Goal: Task Accomplishment & Management: Manage account settings

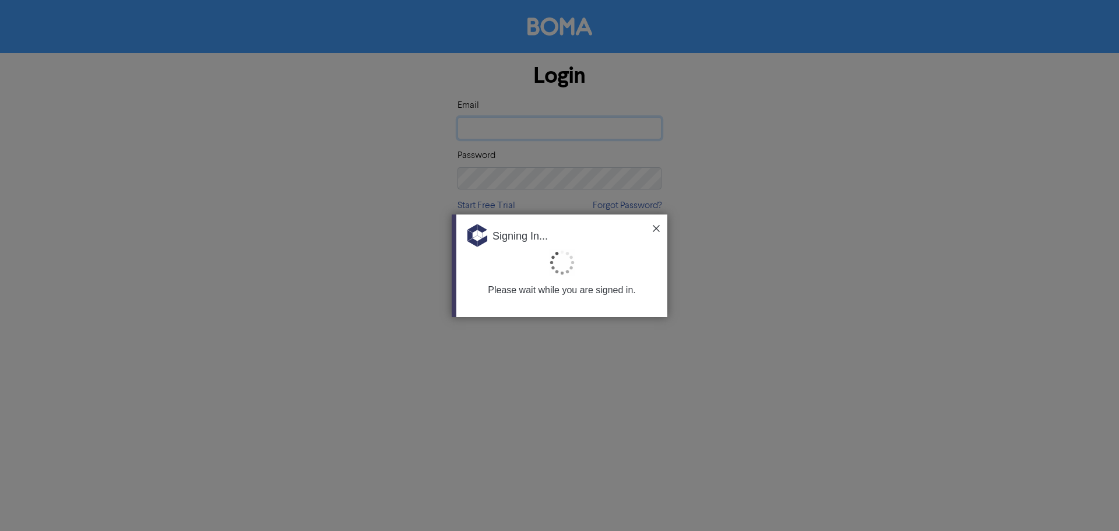
type input "[EMAIL_ADDRESS][DOMAIN_NAME]"
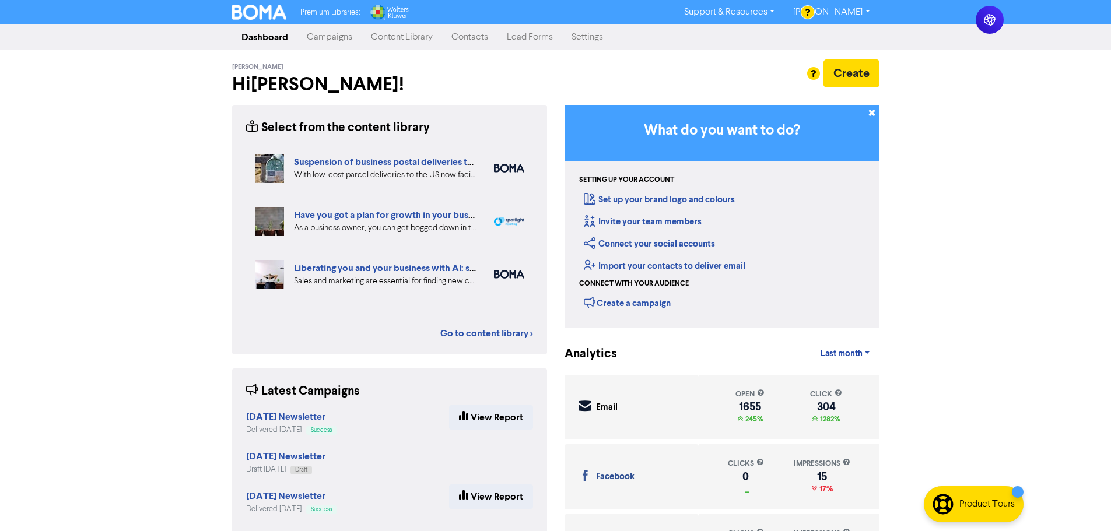
click at [465, 41] on link "Contacts" at bounding box center [469, 37] width 55 height 23
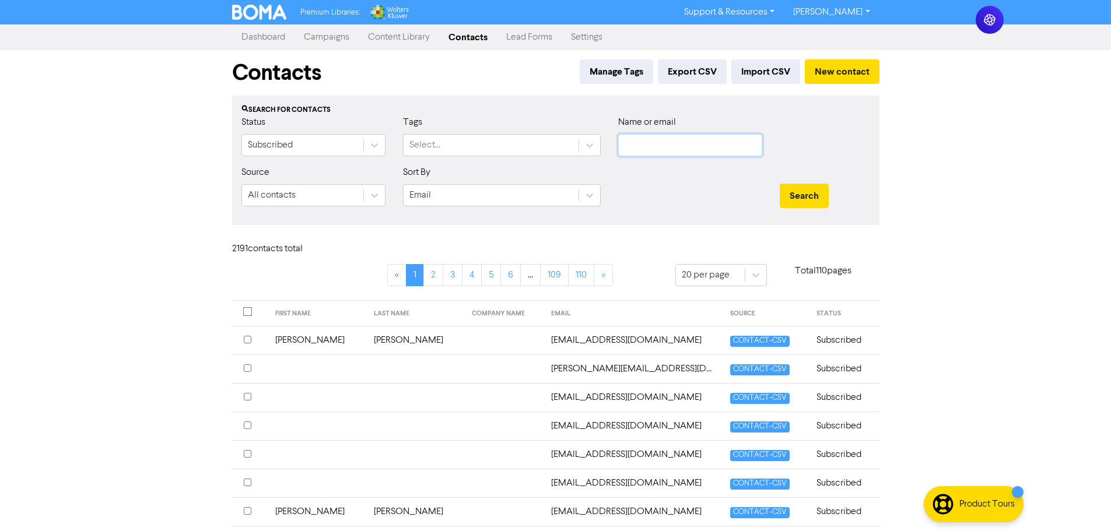
click at [668, 143] on input "text" at bounding box center [690, 145] width 144 height 22
type input "content"
click at [780, 184] on button "Search" at bounding box center [804, 196] width 49 height 24
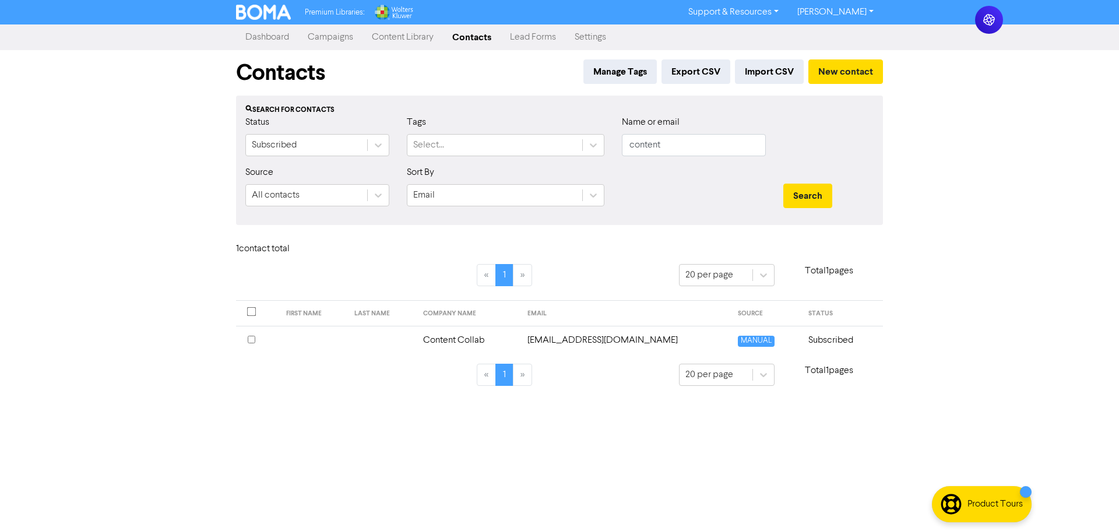
click at [255, 338] on input "checkbox" at bounding box center [252, 340] width 8 height 8
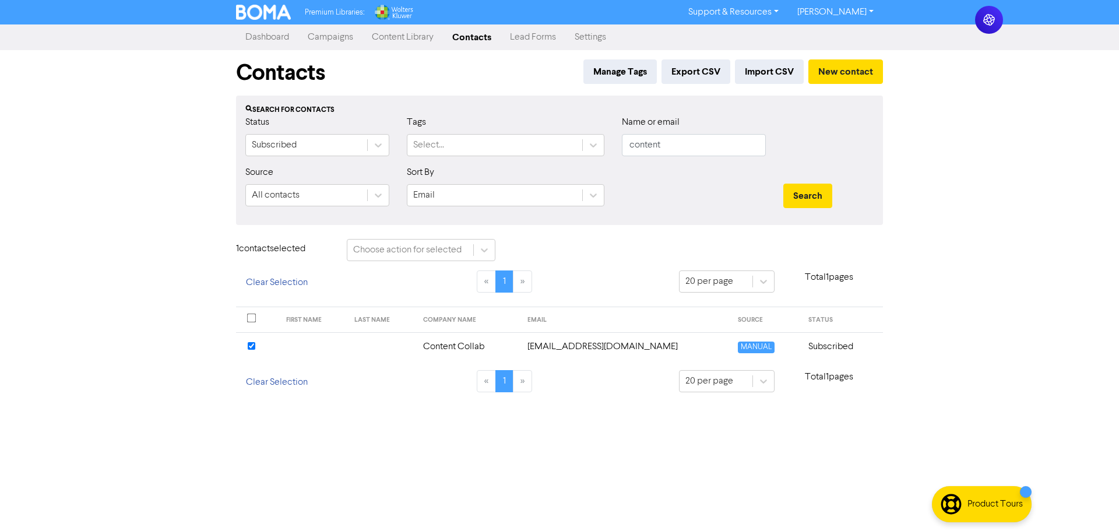
click at [446, 349] on td "Content Collab" at bounding box center [468, 346] width 104 height 29
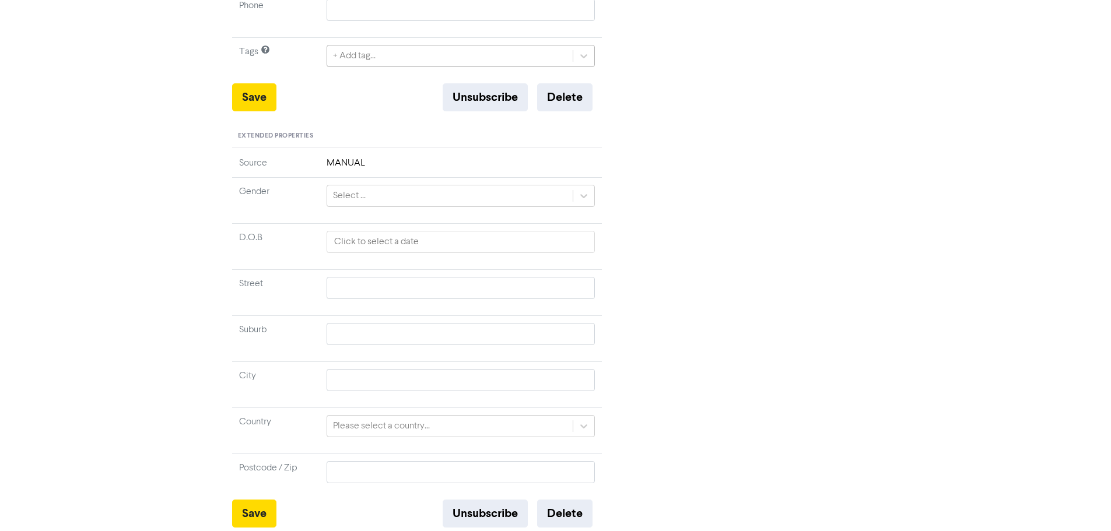
scroll to position [329, 0]
click at [562, 101] on button "Delete" at bounding box center [564, 96] width 55 height 28
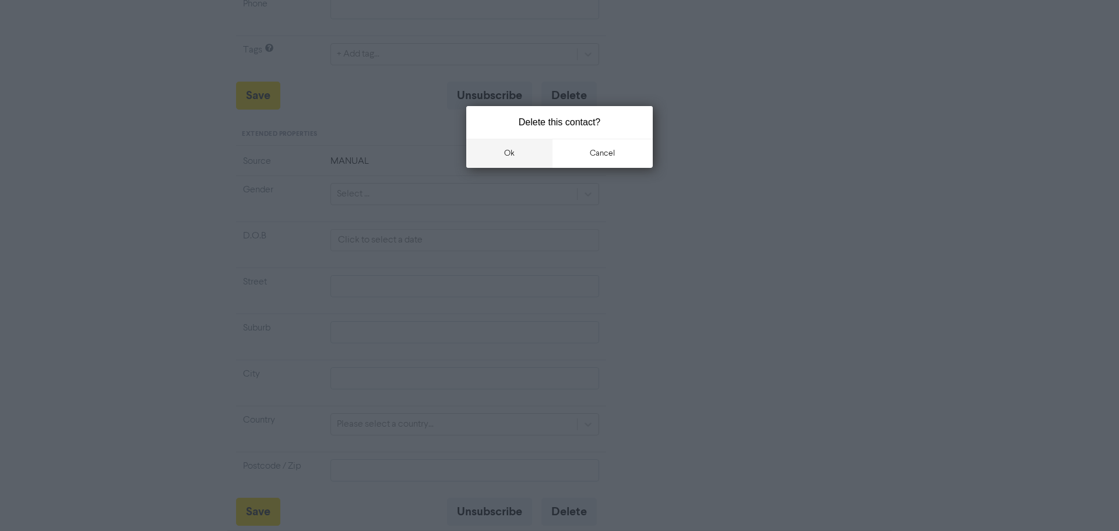
click at [512, 159] on button "ok" at bounding box center [509, 153] width 86 height 29
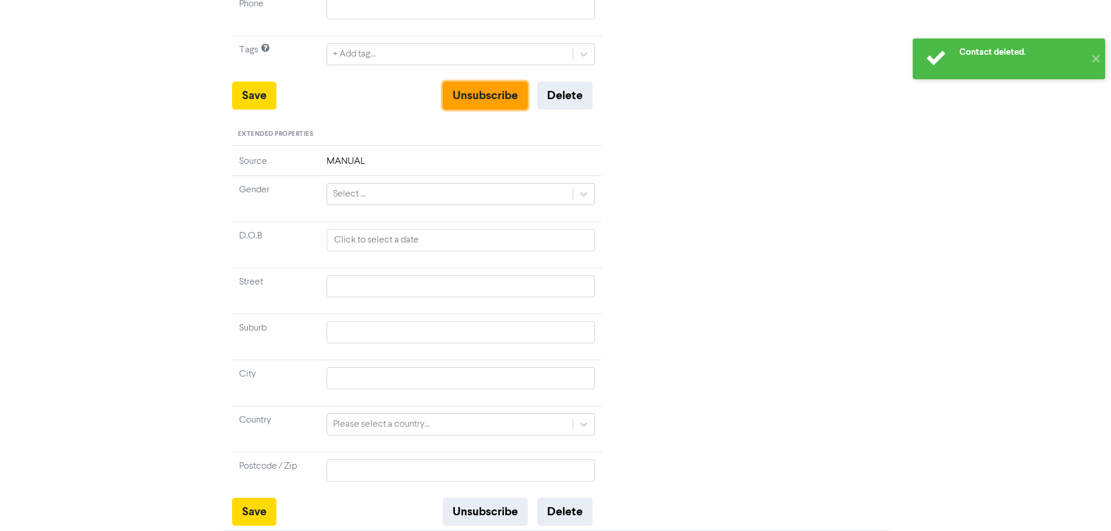
click at [491, 95] on button "Unsubscribe" at bounding box center [485, 96] width 85 height 28
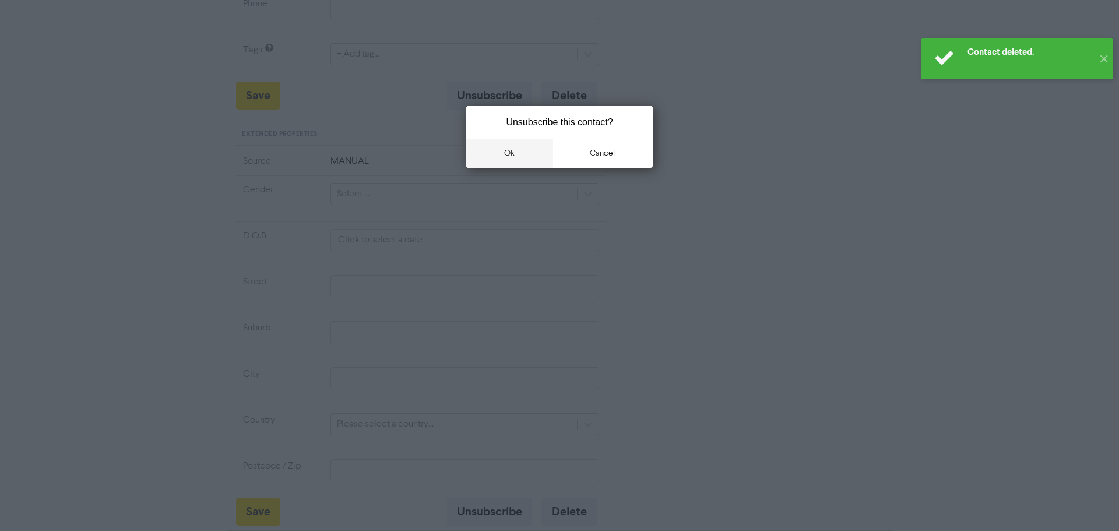
click at [497, 152] on button "ok" at bounding box center [509, 153] width 86 height 29
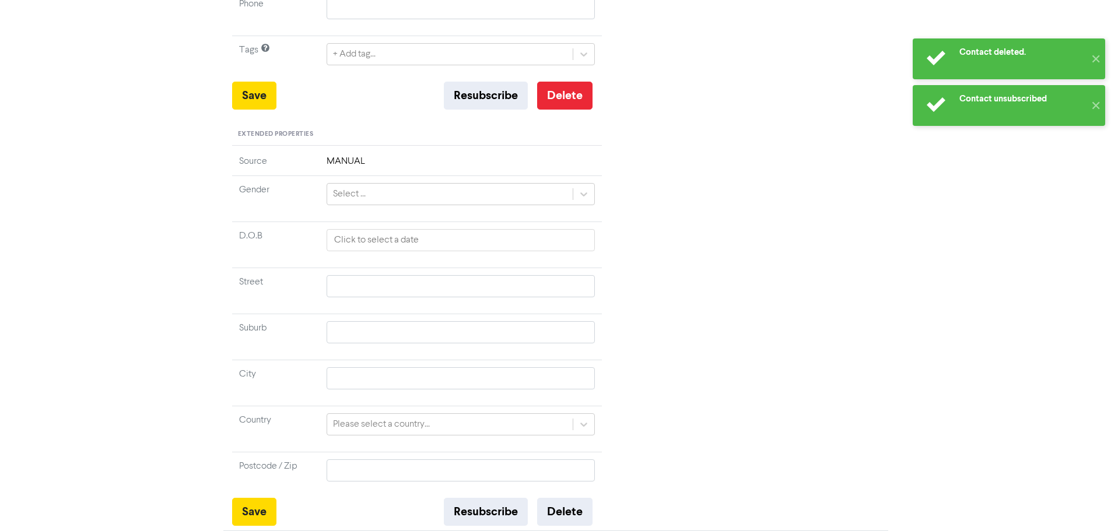
drag, startPoint x: 563, startPoint y: 111, endPoint x: 562, endPoint y: 101, distance: 9.9
click at [562, 103] on div "Standard Properties Email [EMAIL_ADDRESS][DOMAIN_NAME] First Name Last Name Com…" at bounding box center [417, 162] width 370 height 726
click at [562, 101] on button "Delete" at bounding box center [564, 96] width 55 height 28
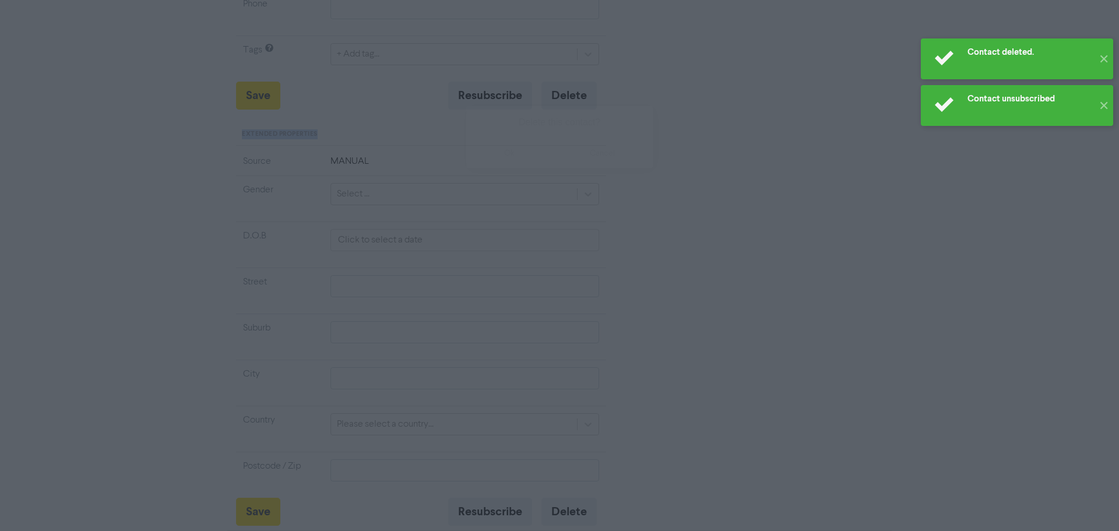
click at [514, 154] on button "ok" at bounding box center [509, 153] width 86 height 29
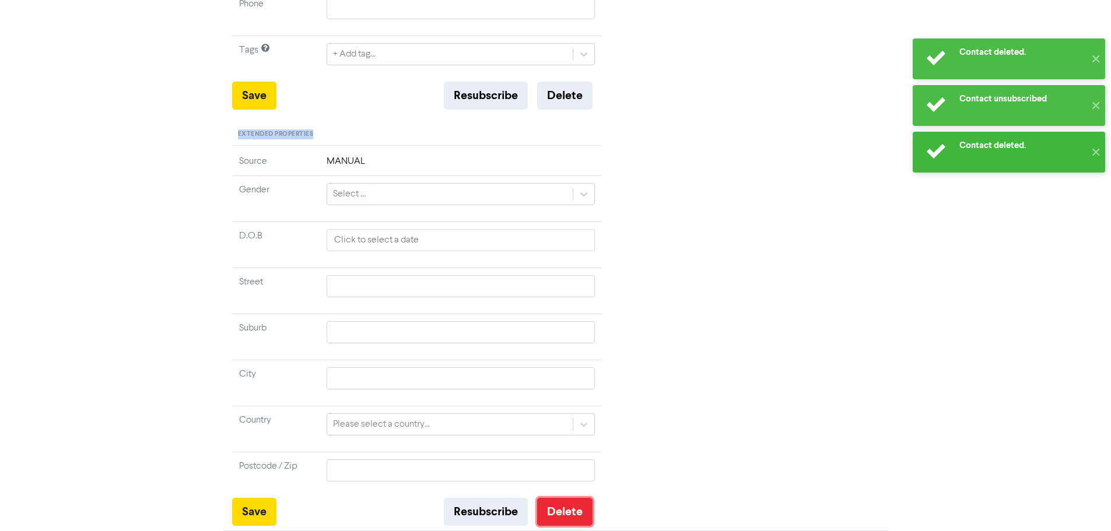
click at [558, 512] on button "Delete" at bounding box center [564, 512] width 55 height 28
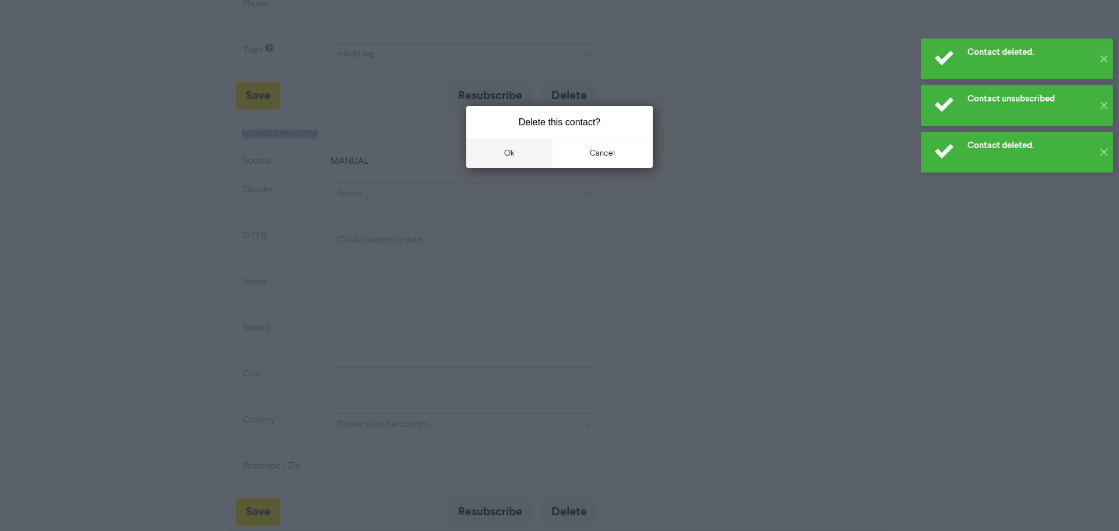
click at [517, 153] on button "ok" at bounding box center [509, 153] width 86 height 29
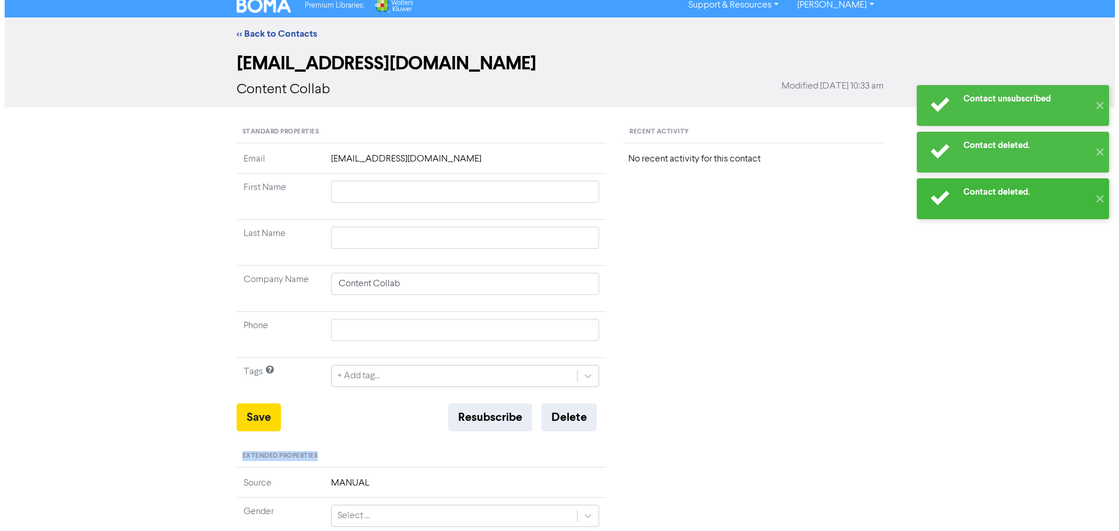
scroll to position [0, 0]
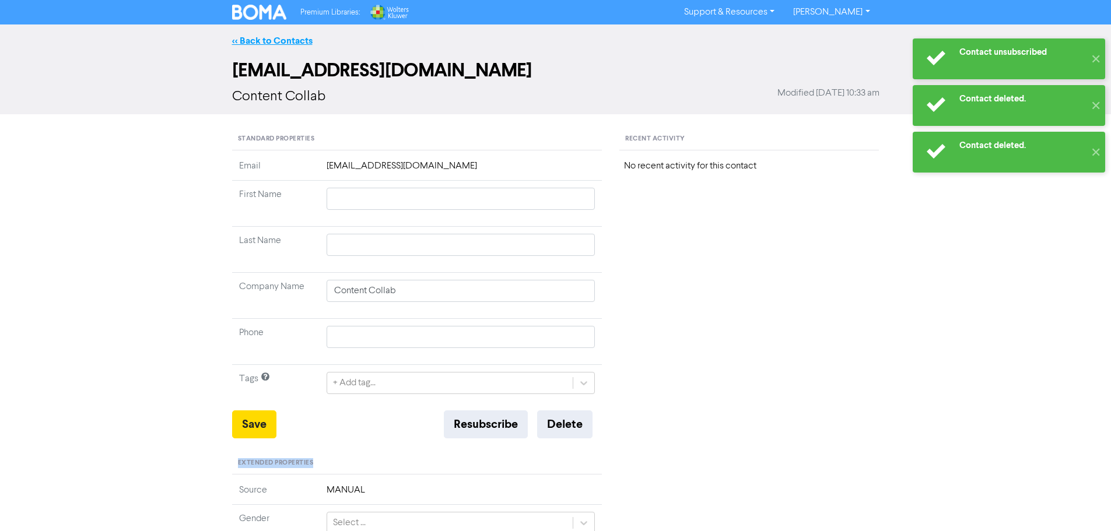
click at [250, 43] on link "<< Back to Contacts" at bounding box center [272, 41] width 80 height 12
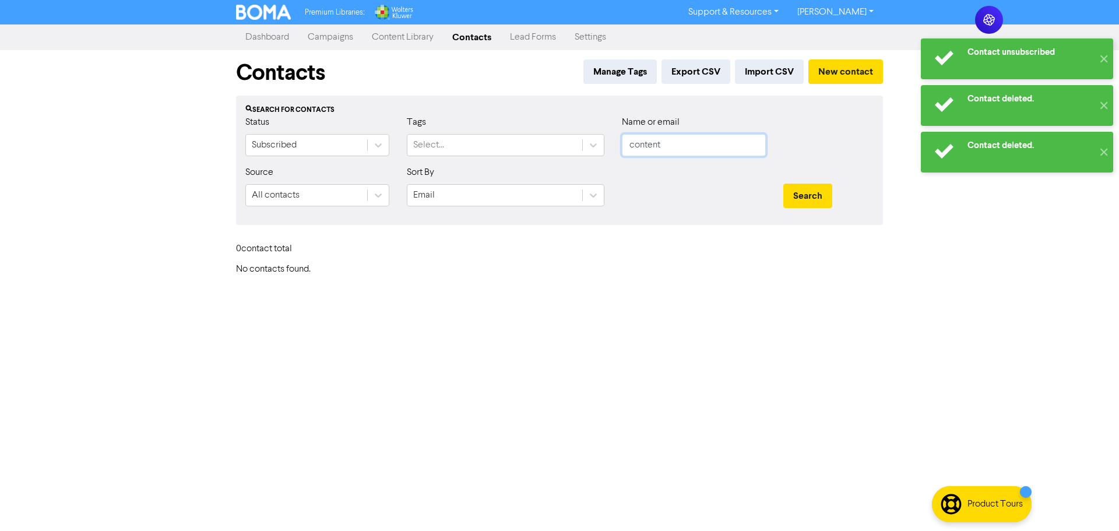
click at [739, 146] on input "content" at bounding box center [694, 145] width 144 height 22
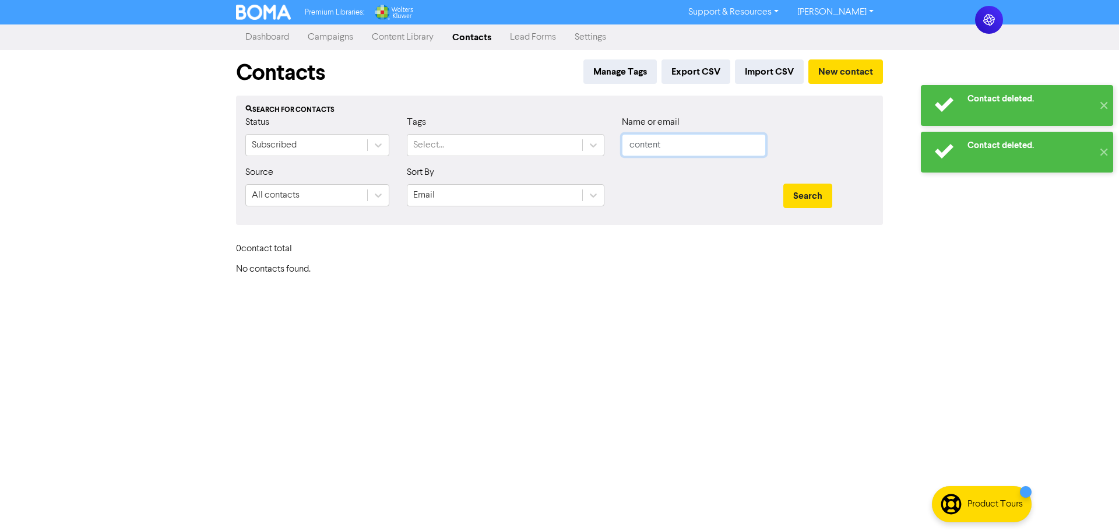
click at [784, 184] on button "Search" at bounding box center [808, 196] width 49 height 24
